Goal: Information Seeking & Learning: Learn about a topic

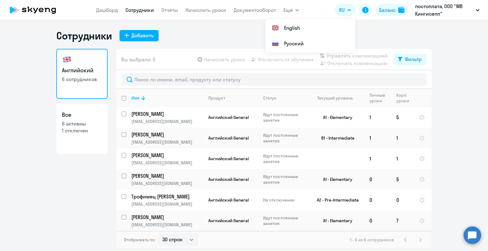
select select "30"
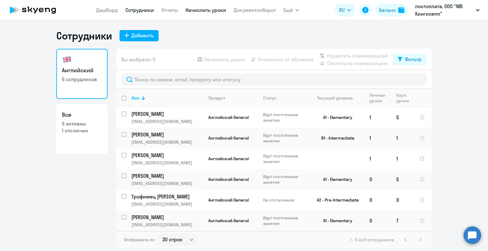
click at [204, 11] on link "Начислить уроки" at bounding box center [206, 10] width 41 height 6
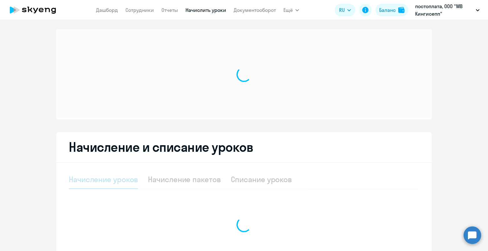
select select "10"
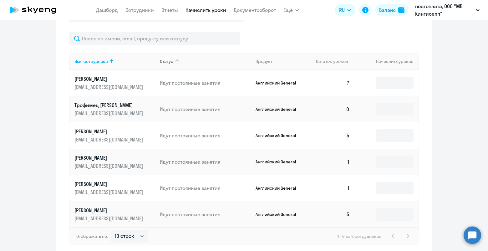
scroll to position [287, 0]
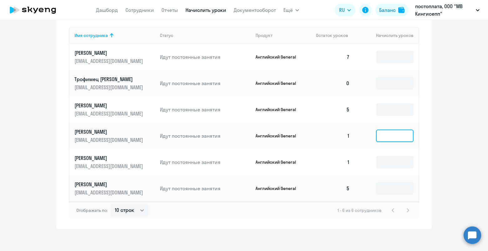
click at [387, 139] on input at bounding box center [395, 136] width 38 height 13
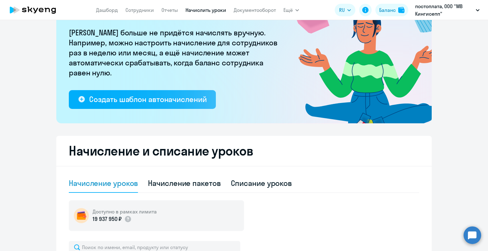
scroll to position [0, 0]
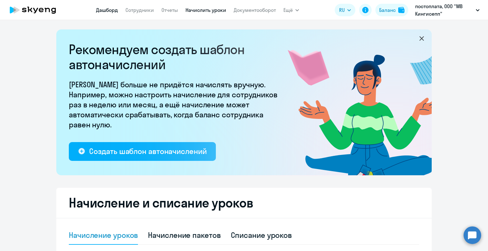
click at [99, 9] on link "Дашборд" at bounding box center [107, 10] width 22 height 6
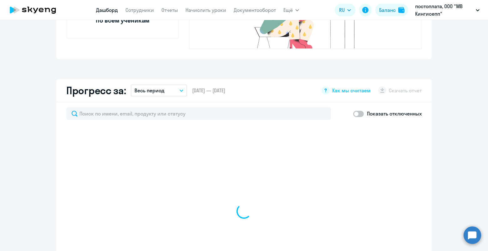
scroll to position [375, 0]
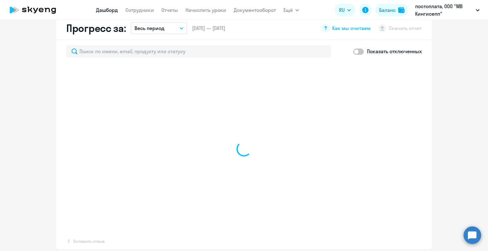
select select "30"
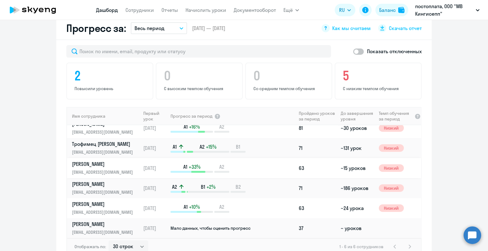
scroll to position [0, 0]
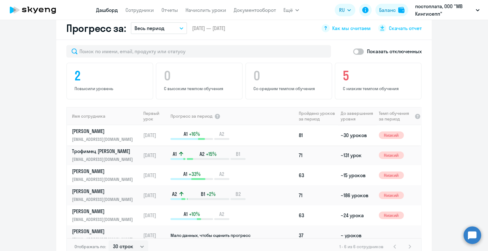
click at [131, 128] on p "[PERSON_NAME]" at bounding box center [104, 131] width 64 height 7
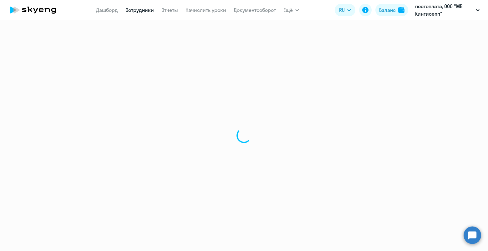
select select "english"
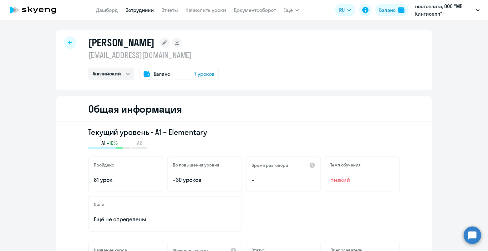
click at [131, 117] on div "Общая информация" at bounding box center [244, 109] width 376 height 26
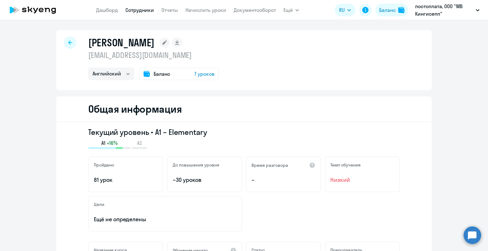
click at [131, 117] on div "Общая информация" at bounding box center [244, 109] width 376 height 26
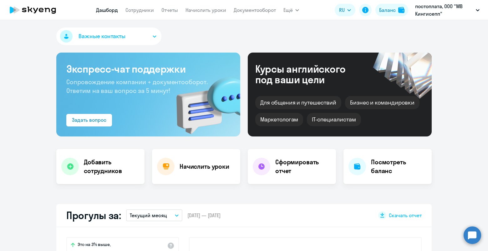
select select "30"
